Goal: Check status

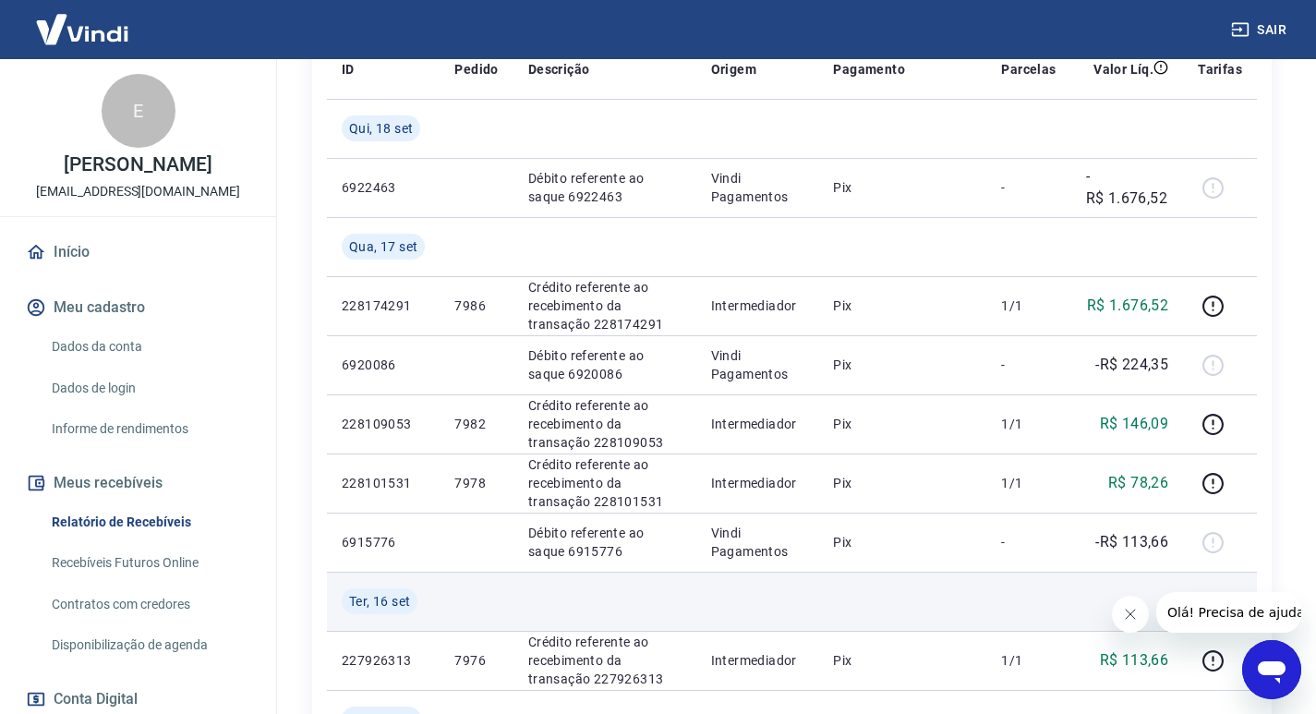
scroll to position [462, 0]
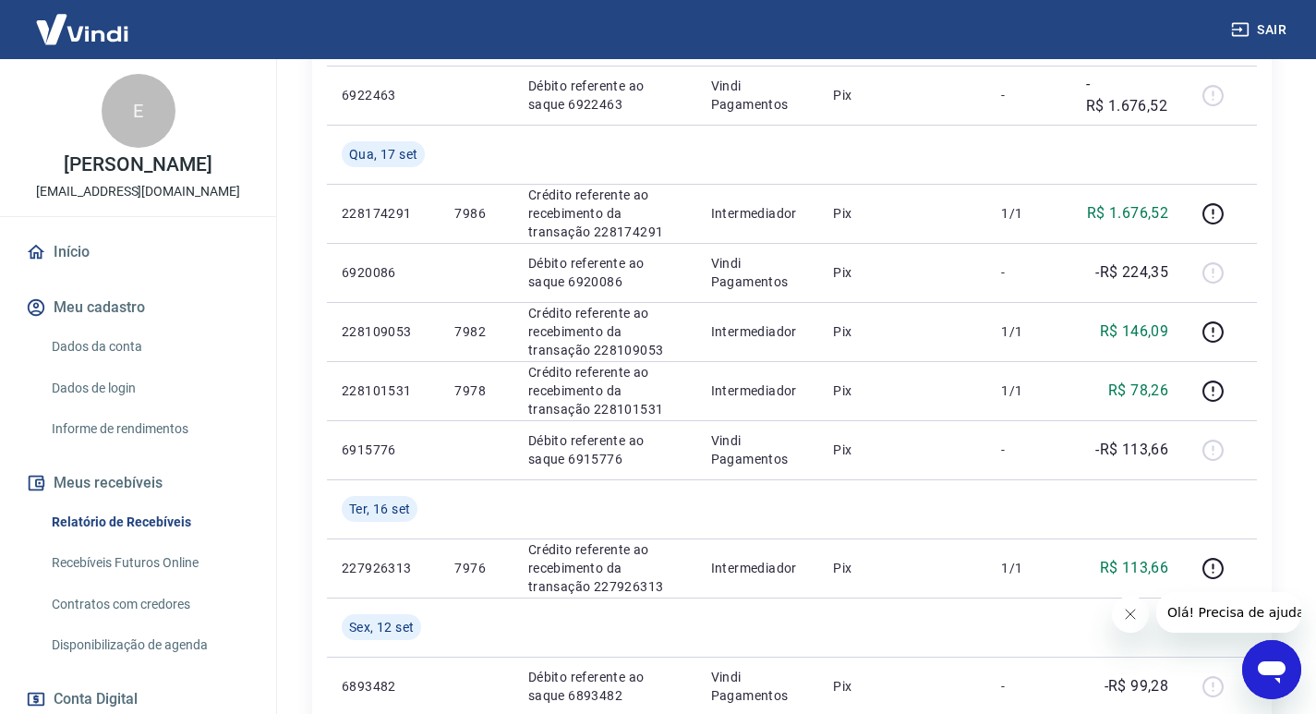
click at [1133, 614] on icon "Fechar mensagem da empresa" at bounding box center [1130, 614] width 15 height 15
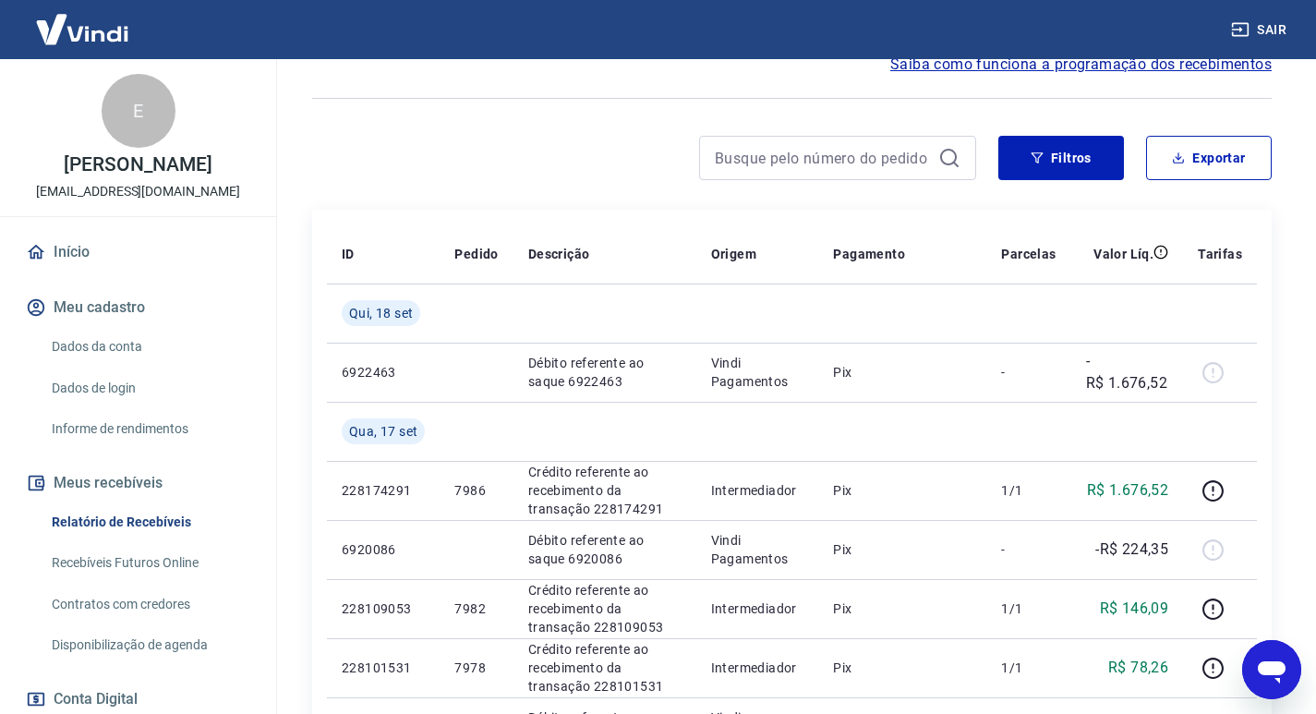
scroll to position [92, 0]
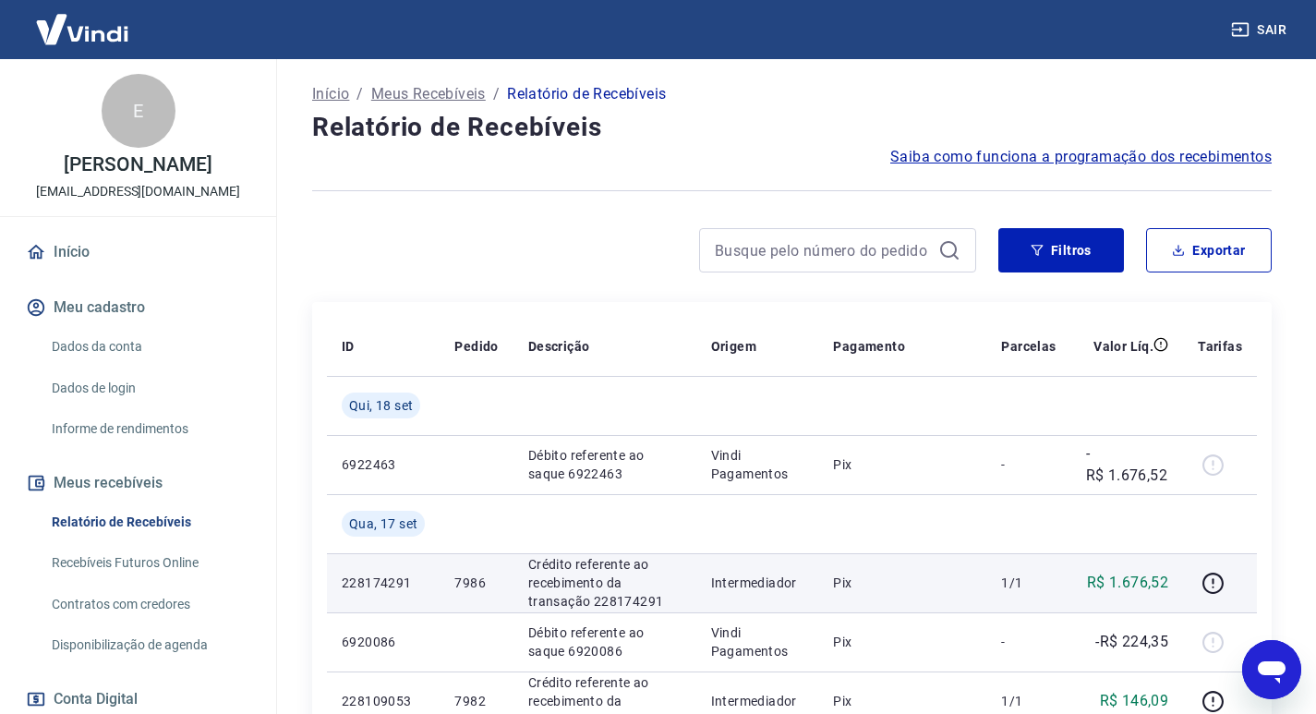
click at [474, 578] on p "7986" at bounding box center [475, 582] width 43 height 18
copy p "7986"
